Goal: Task Accomplishment & Management: Use online tool/utility

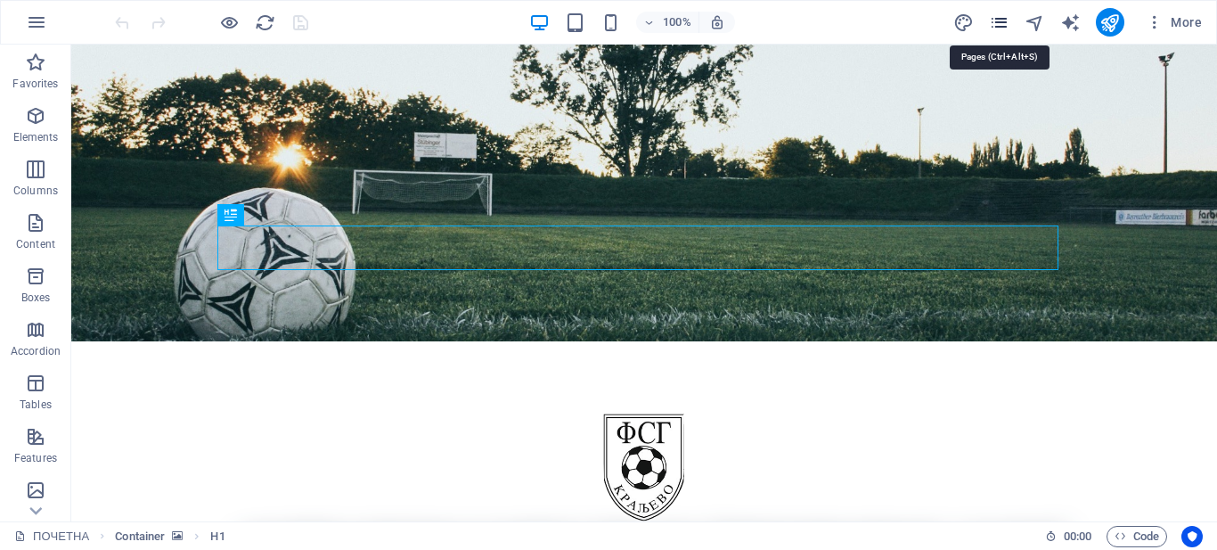
click at [997, 21] on icon "pages" at bounding box center [999, 22] width 20 height 20
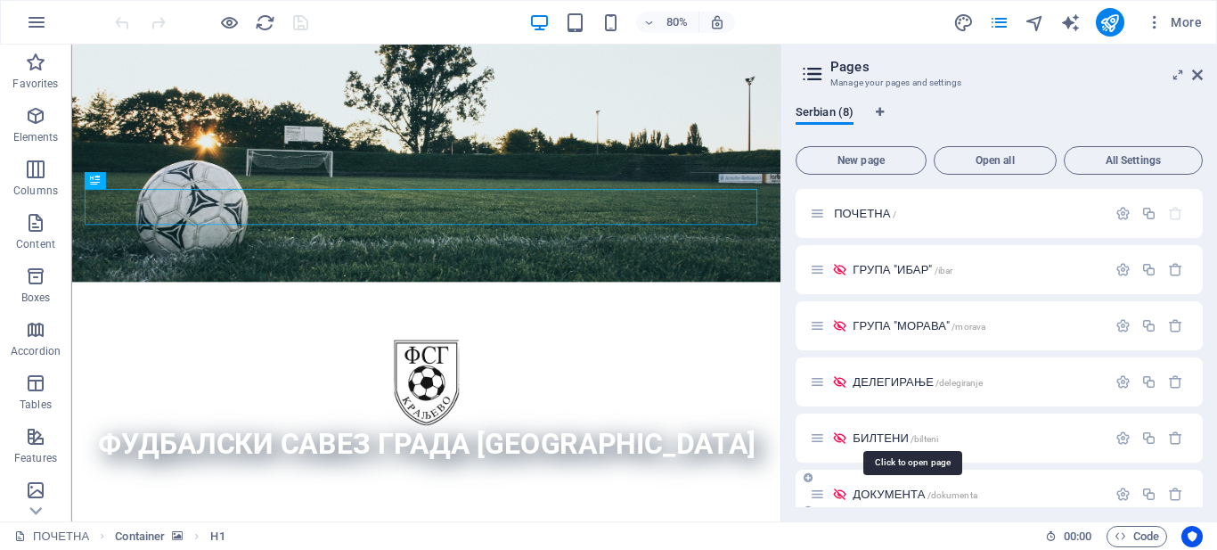
click at [869, 491] on span "ДОКУМЕНТА /dokumenta" at bounding box center [914, 493] width 125 height 13
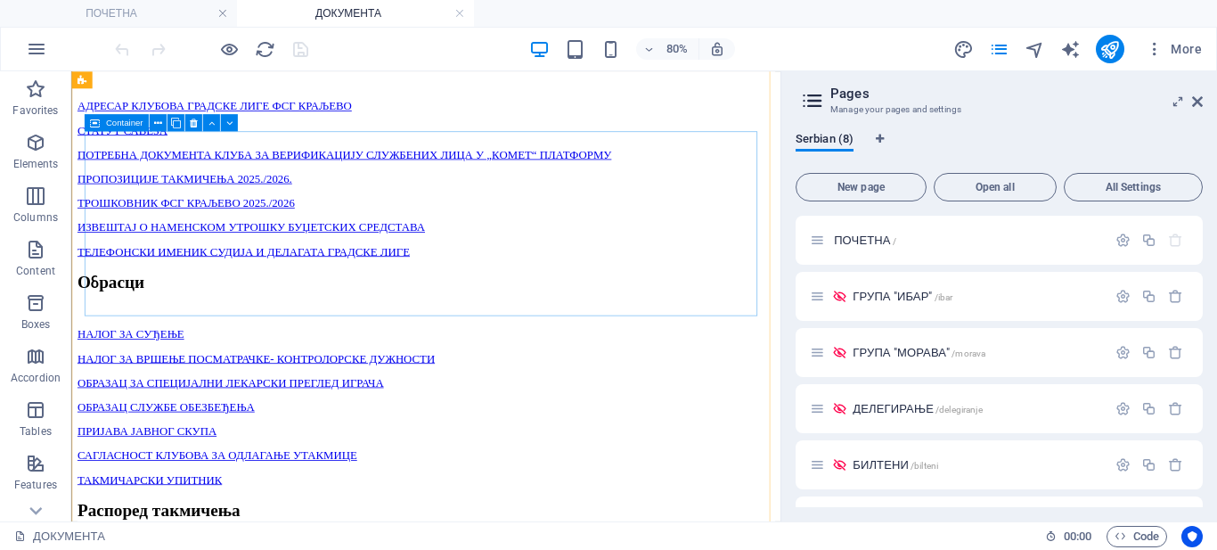
scroll to position [713, 0]
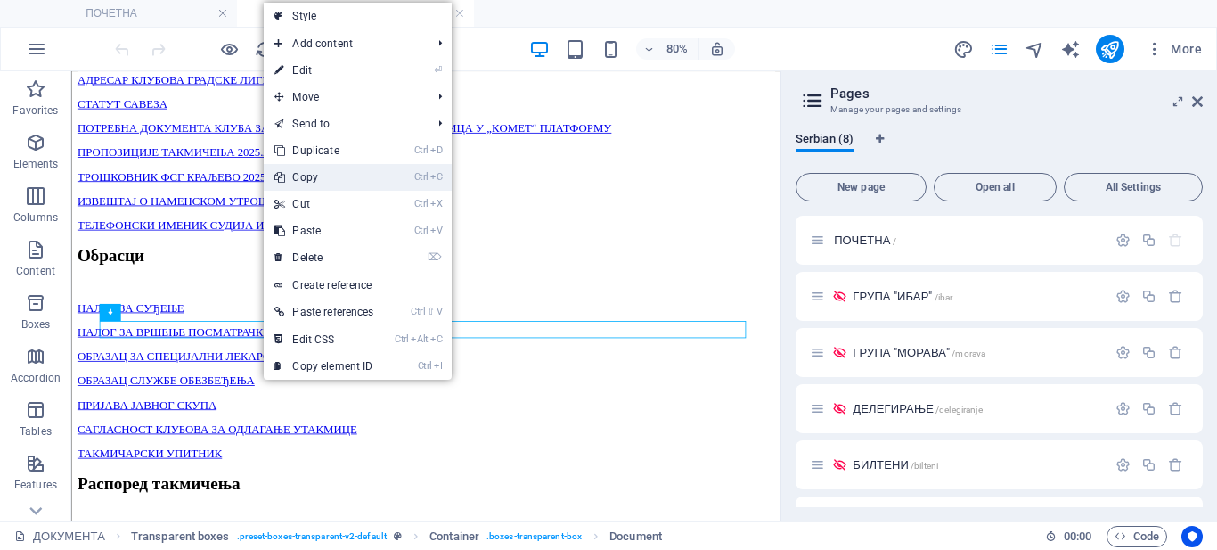
click at [312, 175] on link "Ctrl C Copy" at bounding box center [324, 177] width 120 height 27
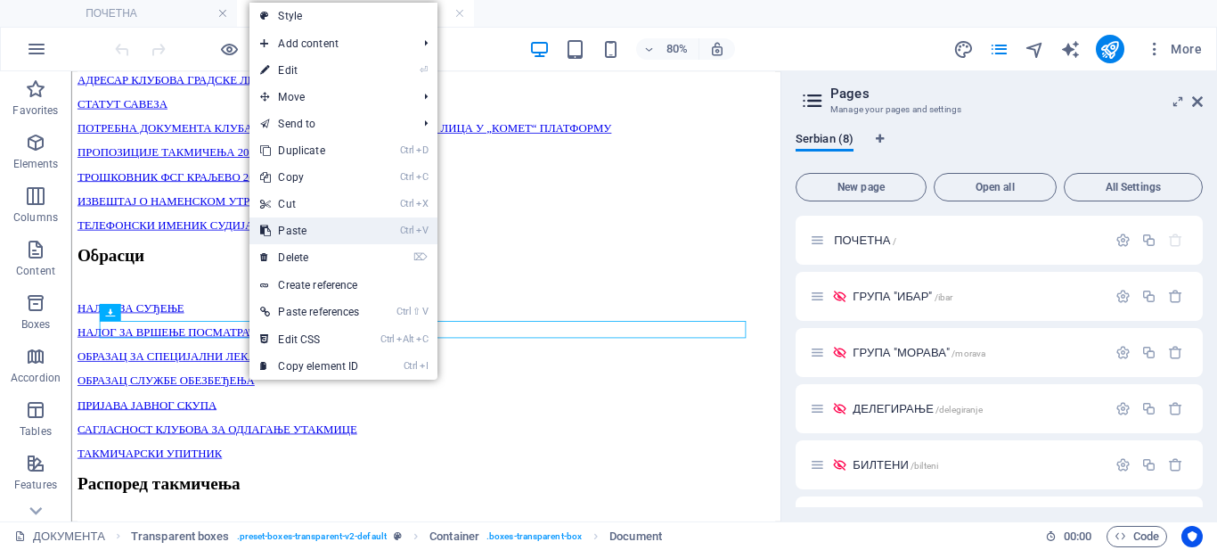
click at [290, 232] on link "Ctrl V Paste" at bounding box center [309, 230] width 120 height 27
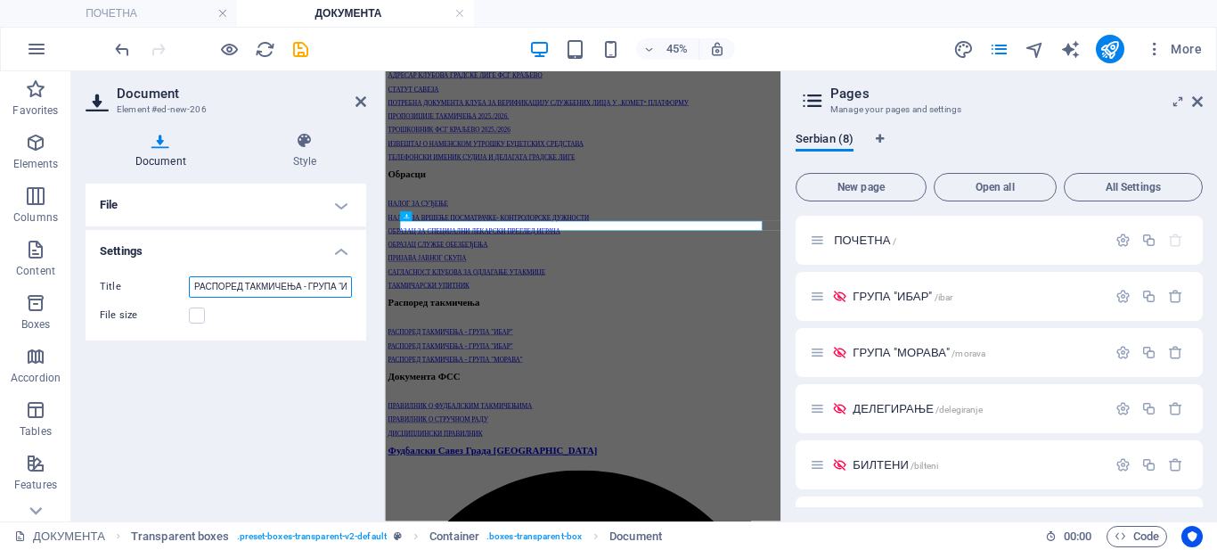
click at [330, 288] on input "РАСПОРЕД ТАКМИЧЕЊА - ГРУПА "ИБАР"" at bounding box center [270, 286] width 163 height 21
type input "РАСПОРЕД ТАКМИЧЕЊА - ГРУПА "ИБАР""
click at [343, 203] on h4 "File" at bounding box center [226, 205] width 281 height 43
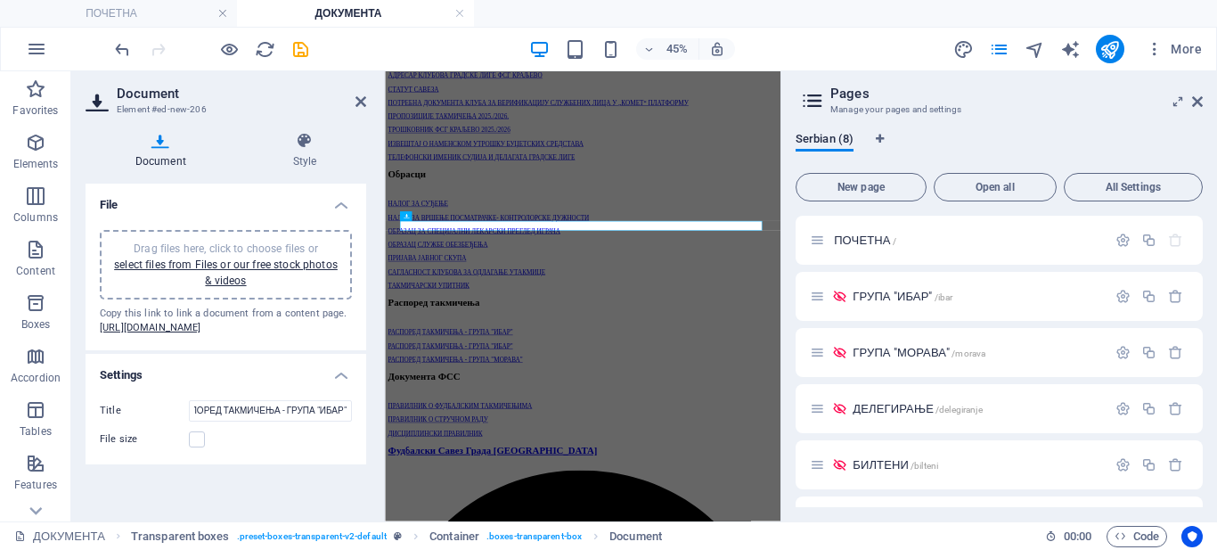
scroll to position [0, 0]
click at [259, 262] on link "select files from Files or our free stock photos & videos" at bounding box center [226, 272] width 224 height 29
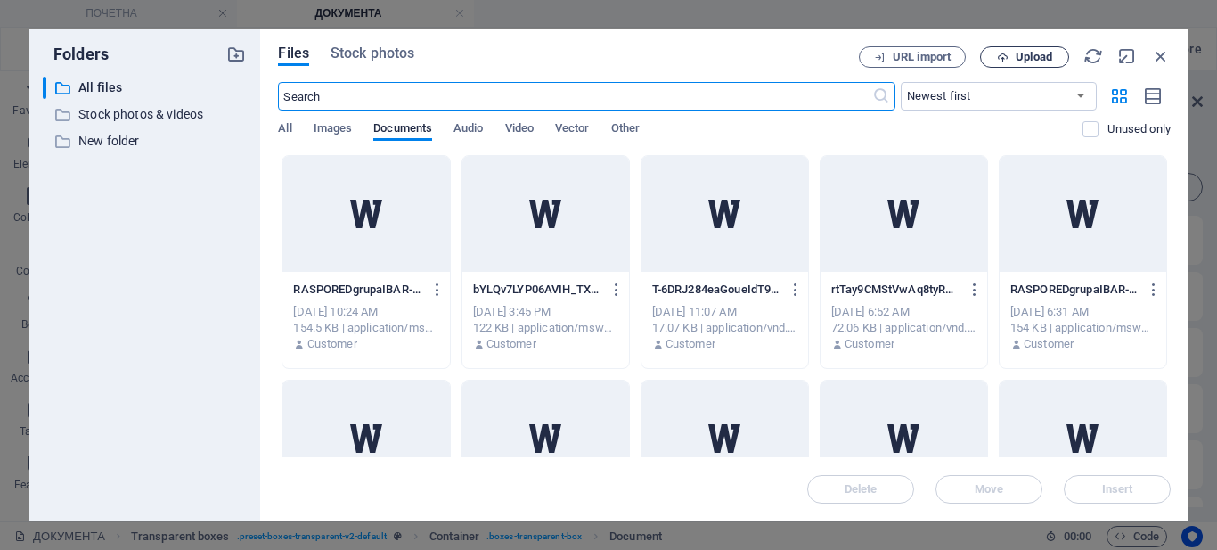
click at [1008, 55] on span "Upload" at bounding box center [1024, 58] width 73 height 12
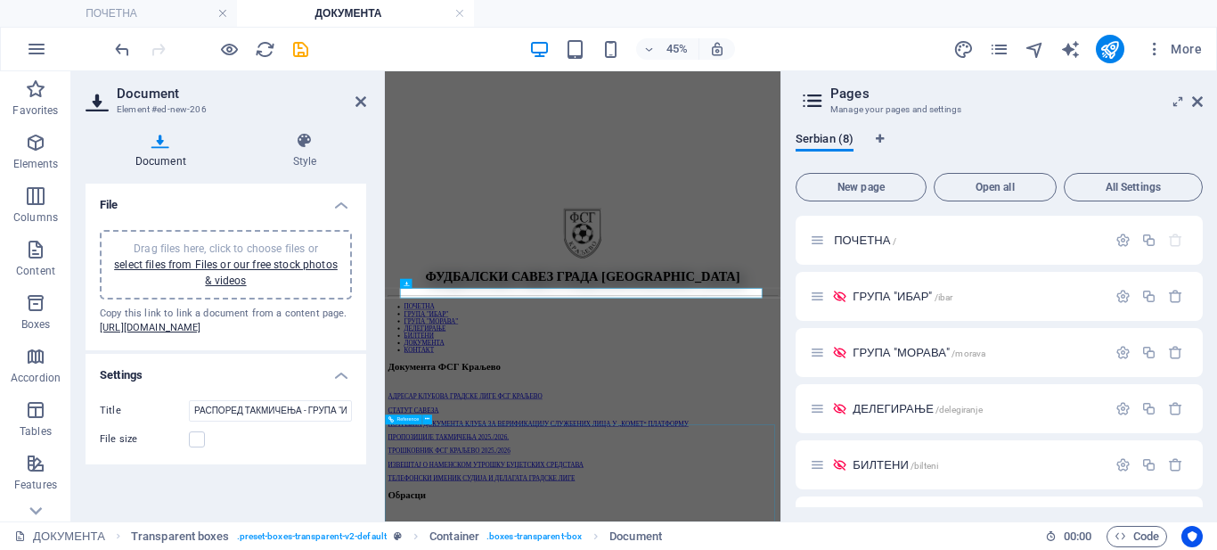
scroll to position [572, 0]
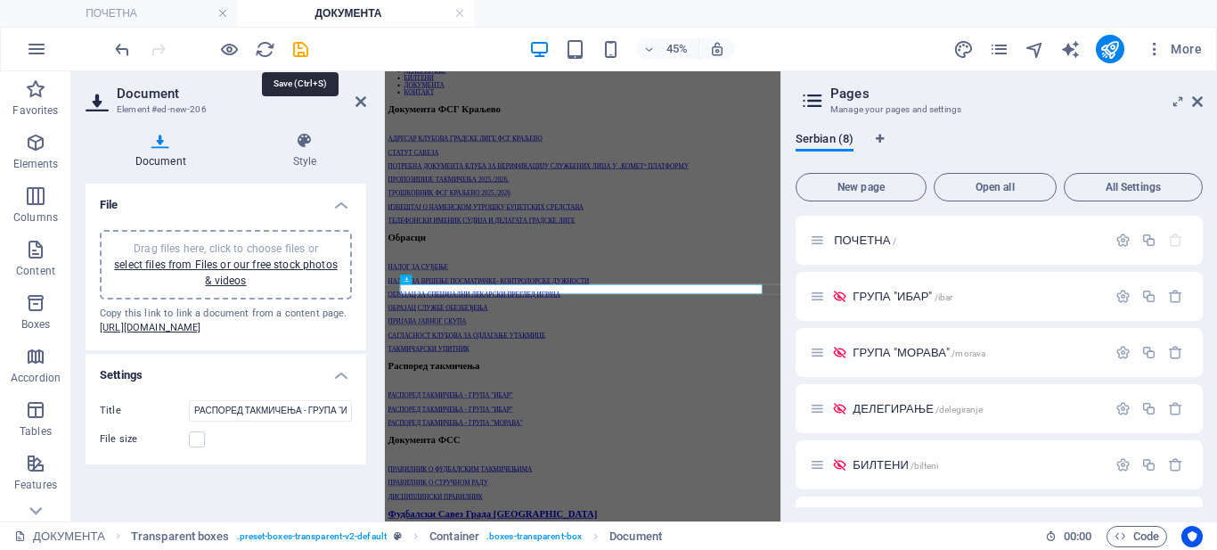
click at [298, 45] on icon "save" at bounding box center [300, 49] width 20 height 20
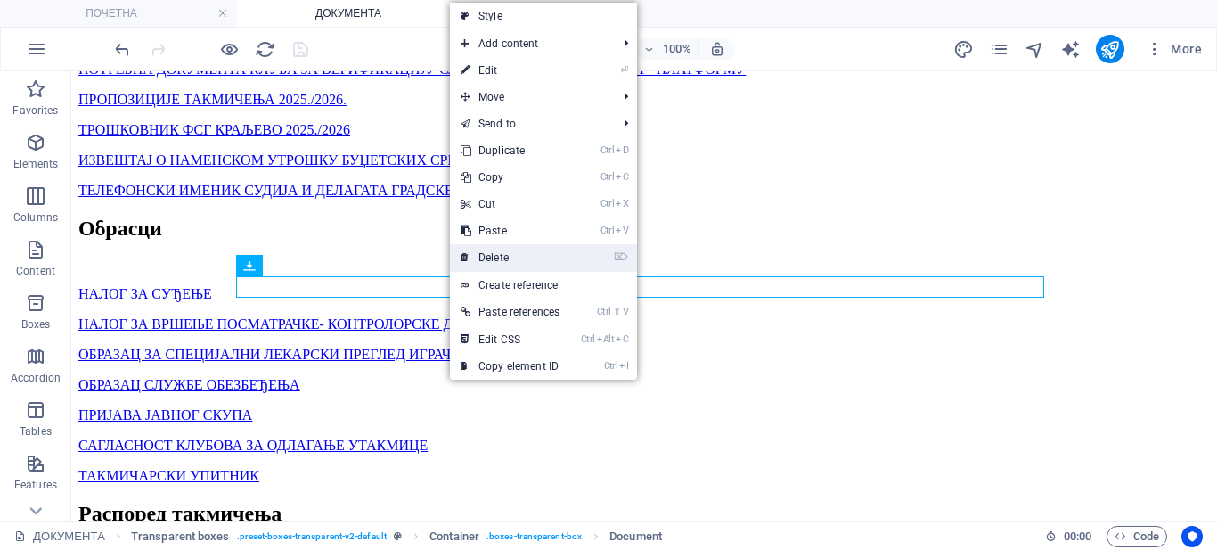
click at [506, 253] on link "⌦ Delete" at bounding box center [510, 257] width 120 height 27
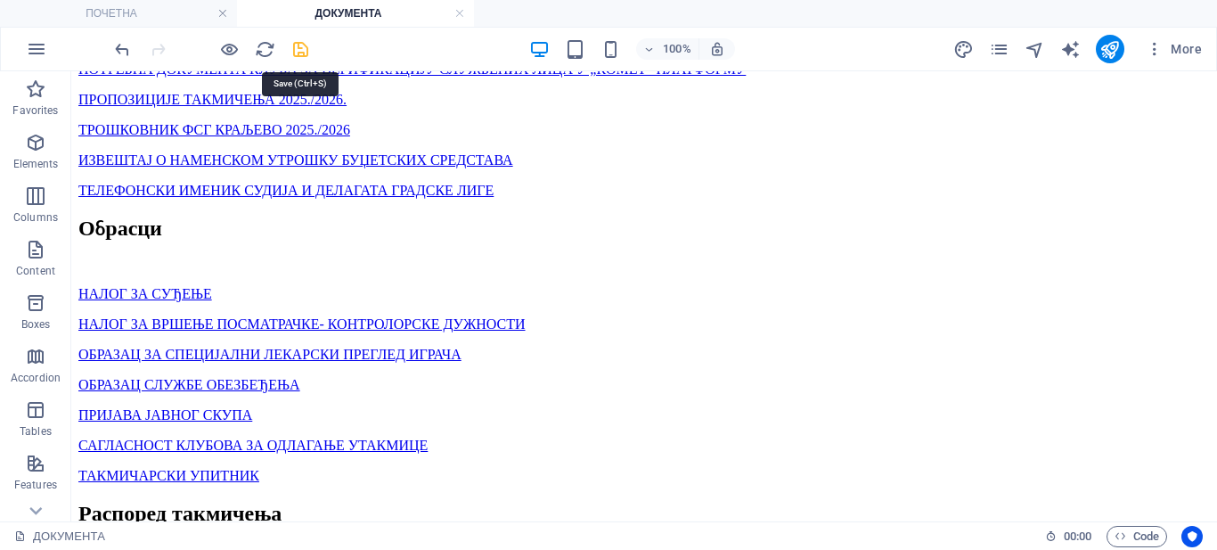
click at [309, 46] on icon "save" at bounding box center [300, 49] width 20 height 20
click at [1113, 45] on icon "publish" at bounding box center [1109, 49] width 20 height 20
